Goal: Book appointment/travel/reservation

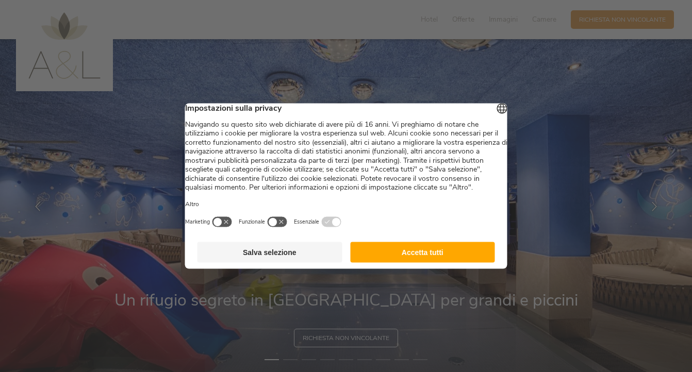
click at [304, 263] on button "Salva selezione" at bounding box center [270, 252] width 145 height 21
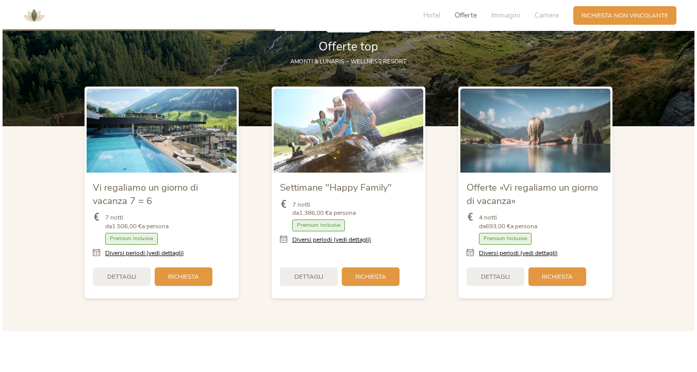
scroll to position [994, 0]
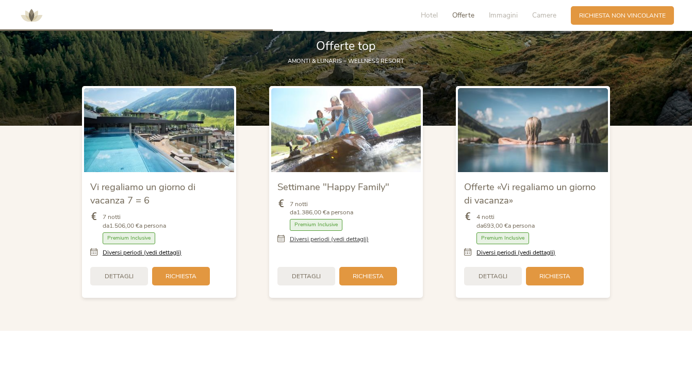
click at [310, 239] on link "Diversi periodi (vedi dettagli)" at bounding box center [329, 239] width 79 height 9
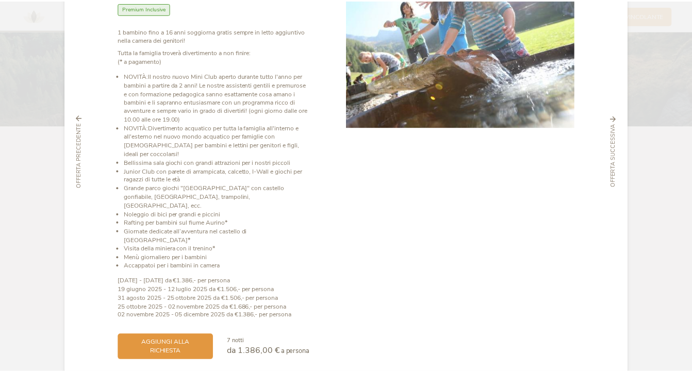
scroll to position [0, 0]
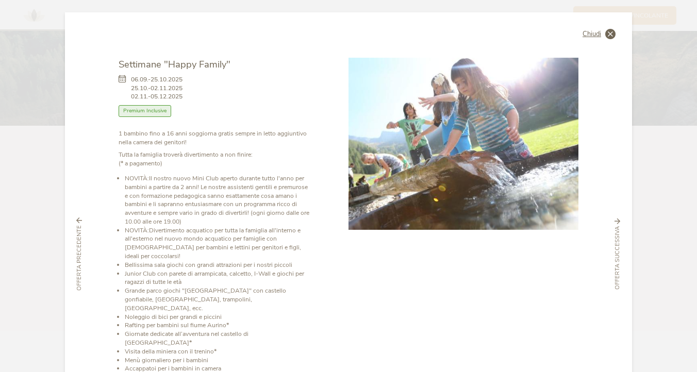
click at [592, 32] on span "Chiudi" at bounding box center [592, 34] width 19 height 7
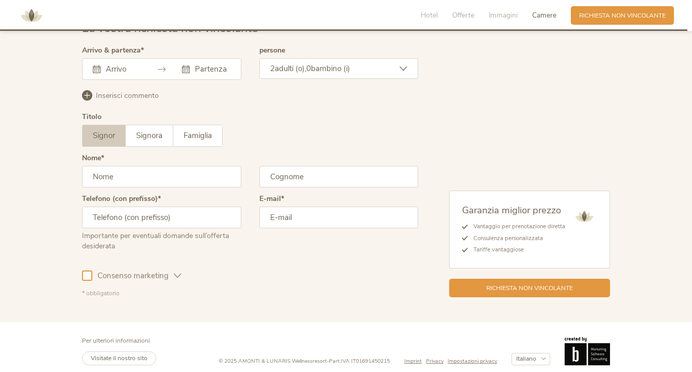
scroll to position [2519, 0]
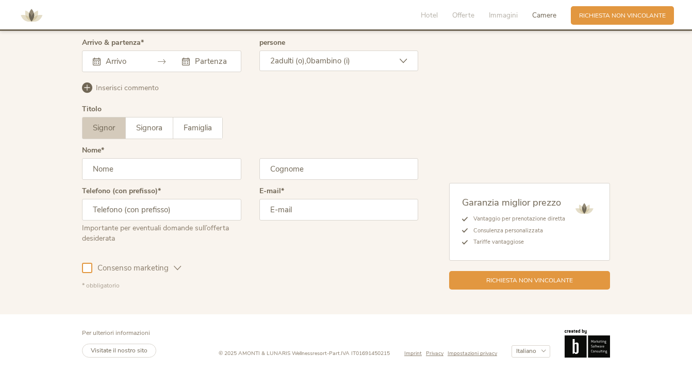
click at [124, 58] on input "text" at bounding box center [122, 61] width 38 height 10
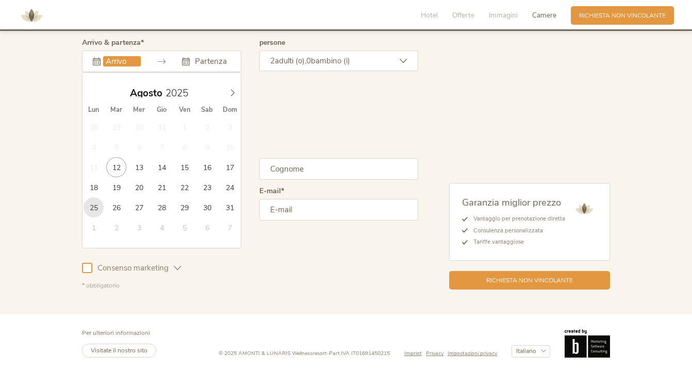
type input "25.08.2025"
type input "29.08.2025"
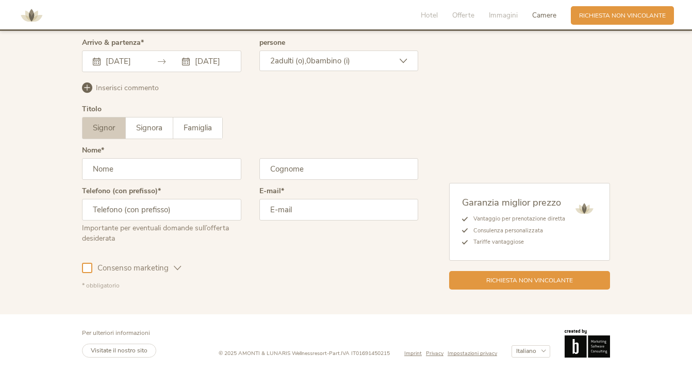
scroll to position [0, 0]
click at [350, 62] on span "bambino (i)" at bounding box center [330, 61] width 39 height 10
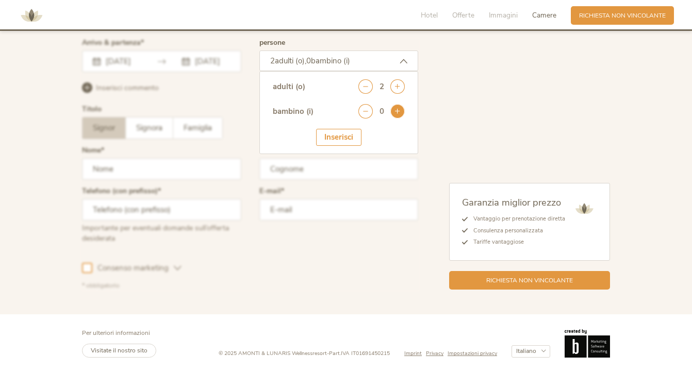
click at [397, 110] on icon at bounding box center [397, 111] width 14 height 14
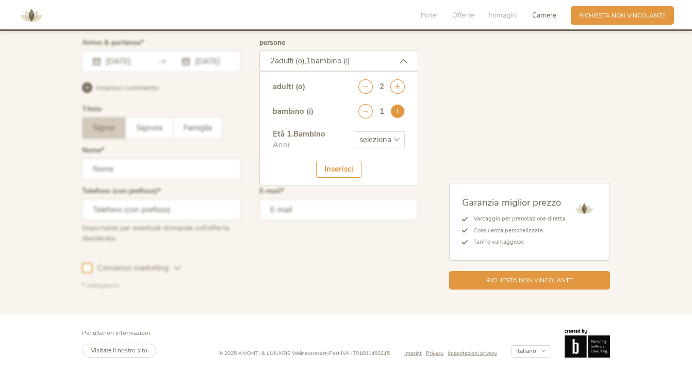
click at [397, 110] on icon at bounding box center [397, 111] width 14 height 14
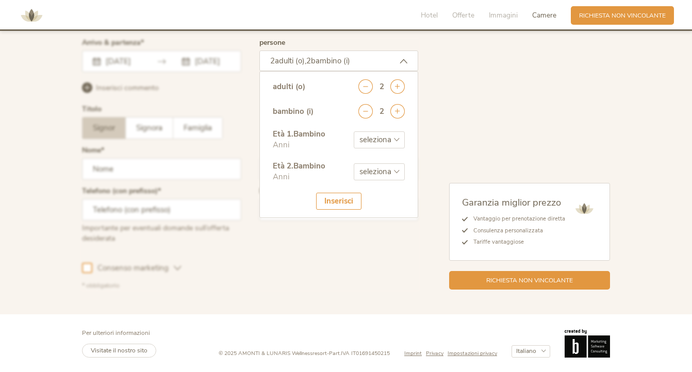
click at [387, 144] on select "seleziona 0 1 2 3 4 5 6 7 8 9 10 11 12 13 14 15 16 17" at bounding box center [379, 140] width 51 height 17
select select "2"
click at [378, 167] on select "seleziona 0 1 2 3 4 5 6 7 8 9 10 11 12 13 14 15 16 17" at bounding box center [379, 171] width 51 height 17
select select "7"
click at [335, 193] on div "Inserisci" at bounding box center [338, 201] width 45 height 17
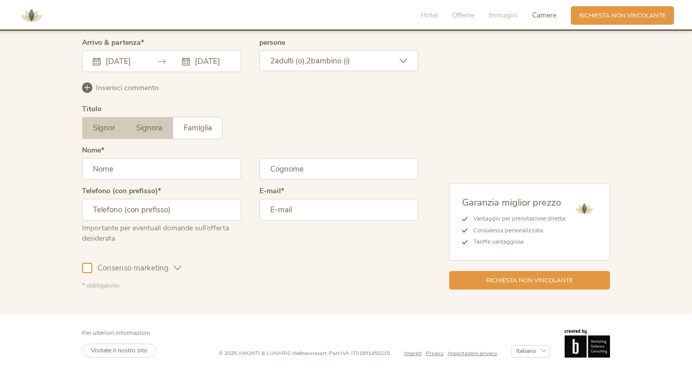
click at [157, 128] on span "Signora" at bounding box center [149, 128] width 26 height 10
click at [203, 128] on span "Famiglia" at bounding box center [198, 128] width 28 height 10
click at [158, 133] on label "Signora" at bounding box center [149, 128] width 47 height 21
click at [147, 170] on input "text" at bounding box center [161, 169] width 159 height 22
type input "Anna"
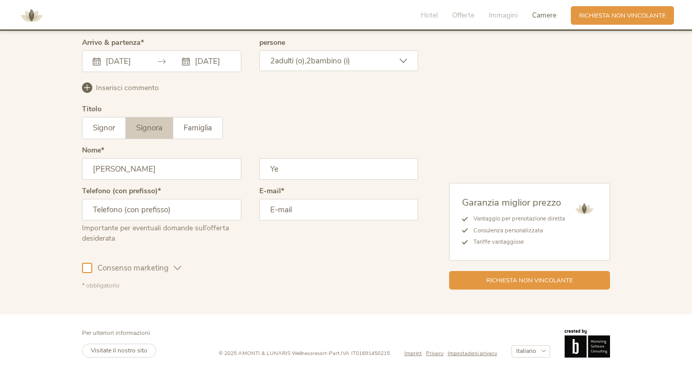
type input "Ye"
click at [230, 271] on div "Consenso marketing Consenso profilazione" at bounding box center [250, 267] width 336 height 30
click at [313, 213] on input "email" at bounding box center [338, 210] width 159 height 22
click at [195, 212] on input "text" at bounding box center [161, 210] width 159 height 22
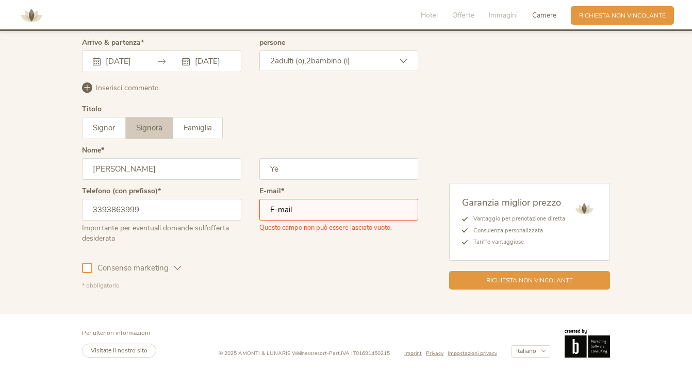
type input "3393863999"
click at [362, 213] on input "email" at bounding box center [338, 210] width 159 height 22
type input "anna277ye@gmail.com"
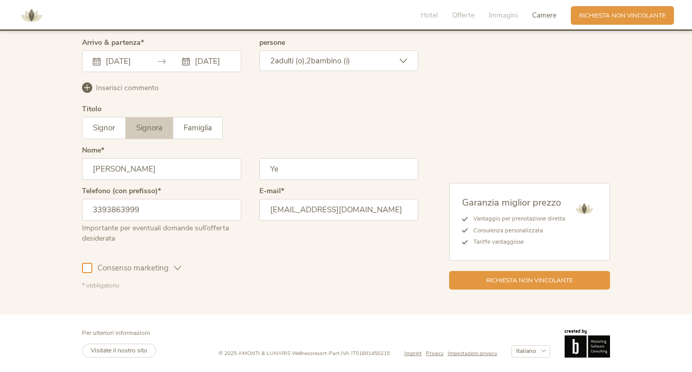
click at [379, 258] on div "Consenso marketing Consenso profilazione" at bounding box center [250, 267] width 336 height 30
click at [488, 285] on div "Richiesta non vincolante" at bounding box center [529, 279] width 161 height 19
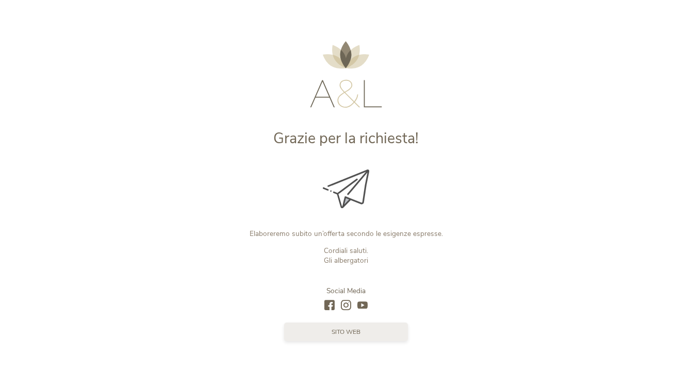
click at [371, 337] on link "sito web" at bounding box center [346, 332] width 124 height 19
